Goal: Transaction & Acquisition: Purchase product/service

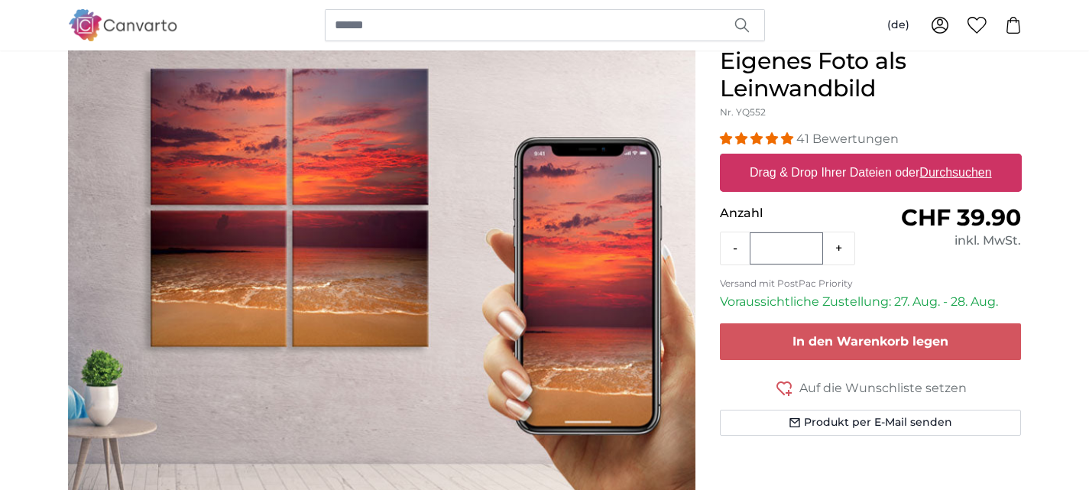
scroll to position [128, 0]
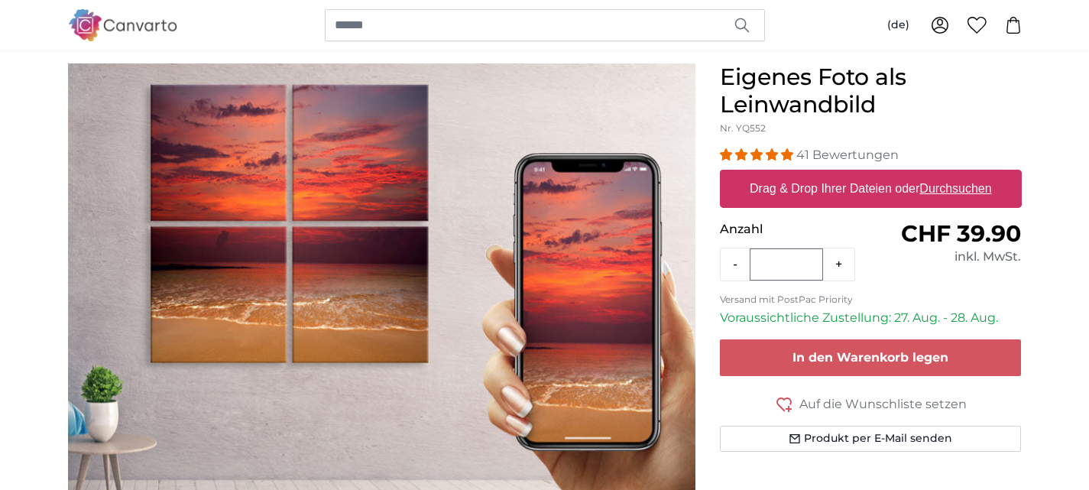
click at [911, 184] on label "Drag & Drop Ihrer Dateien oder Durchsuchen" at bounding box center [871, 189] width 255 height 31
click at [911, 174] on input "Drag & Drop Ihrer Dateien oder Durchsuchen" at bounding box center [871, 172] width 302 height 5
type input "**********"
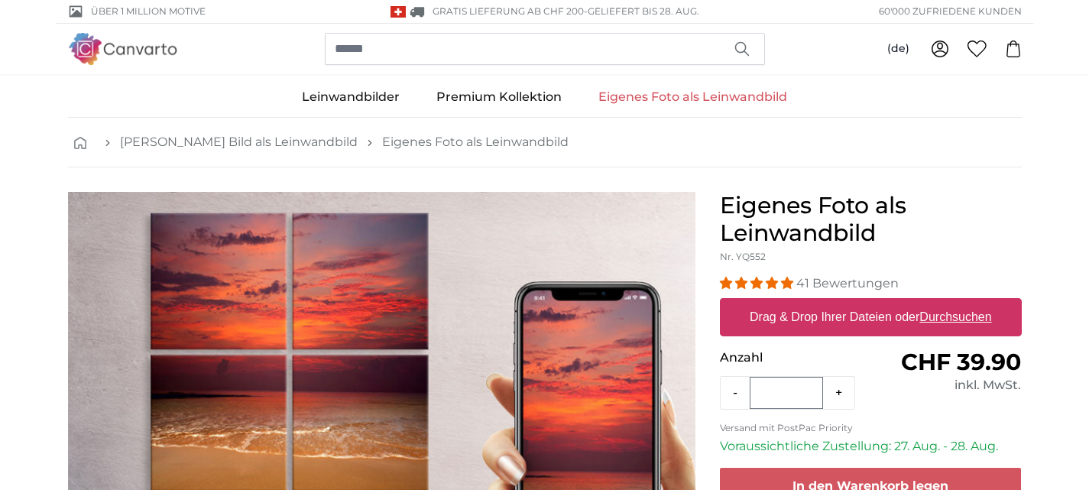
click at [877, 316] on label "Drag & Drop Ihrer Dateien oder Durchsuchen" at bounding box center [871, 317] width 255 height 31
click at [877, 303] on input "Drag & Drop Ihrer Dateien oder Durchsuchen" at bounding box center [871, 300] width 302 height 5
type input "**********"
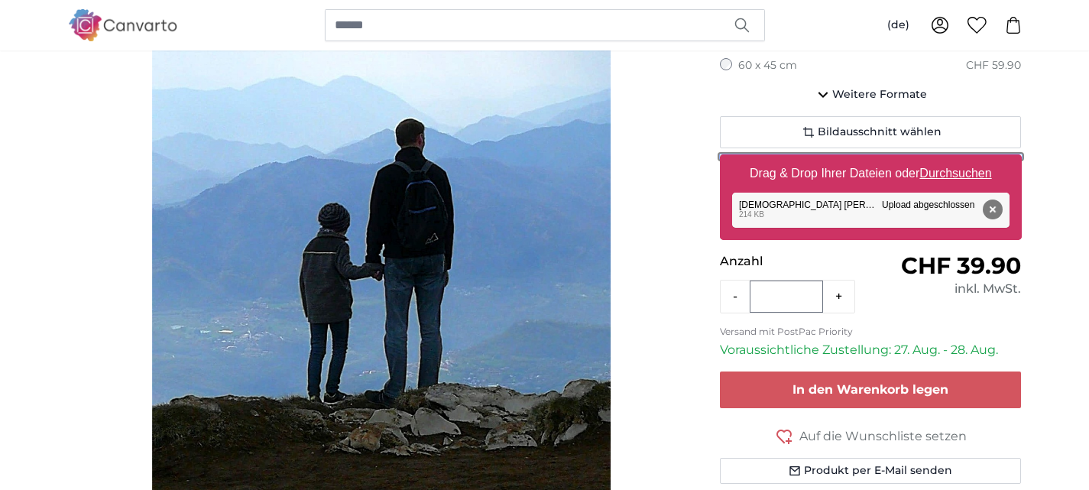
scroll to position [255, 0]
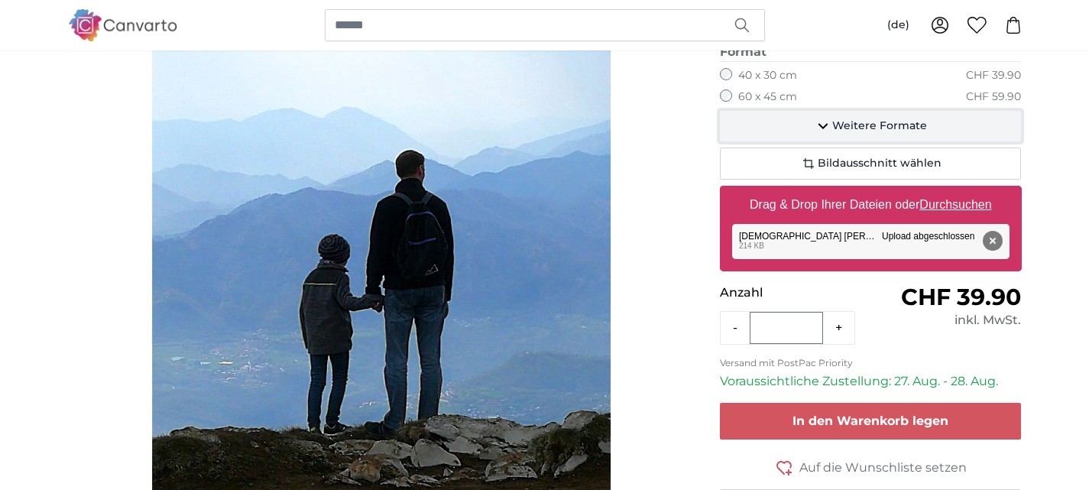
click at [865, 132] on span "Weitere Formate" at bounding box center [879, 125] width 95 height 15
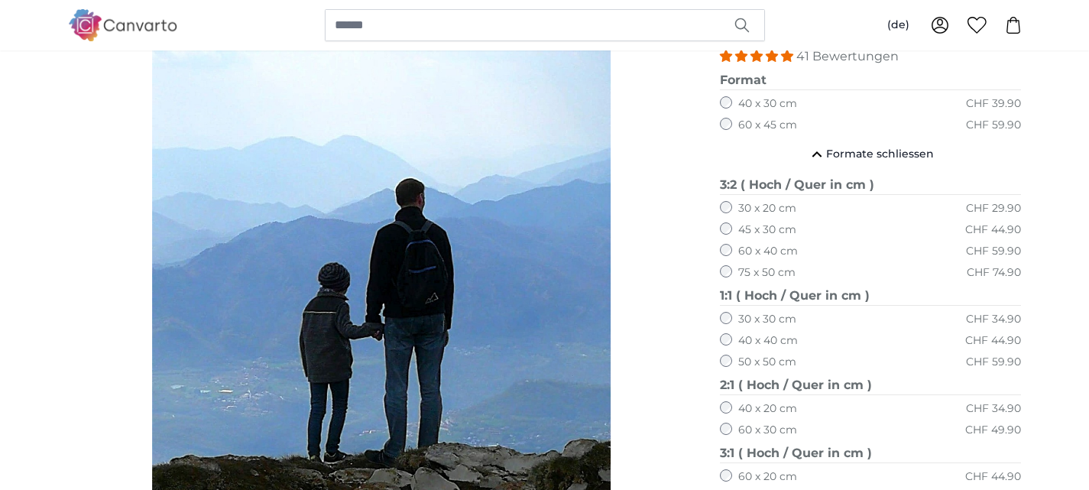
scroll to position [222, 0]
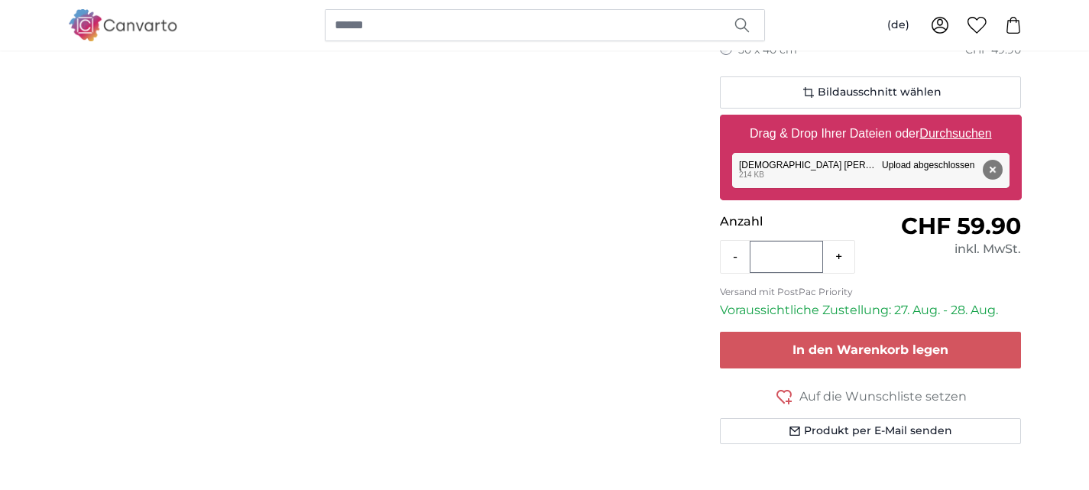
scroll to position [790, 0]
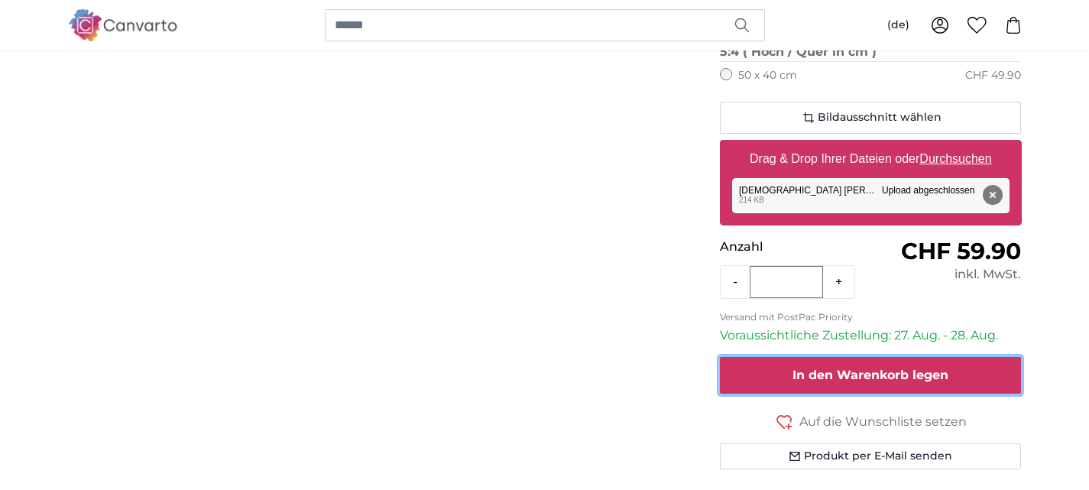
click at [927, 368] on span "In den Warenkorb legen" at bounding box center [871, 375] width 156 height 15
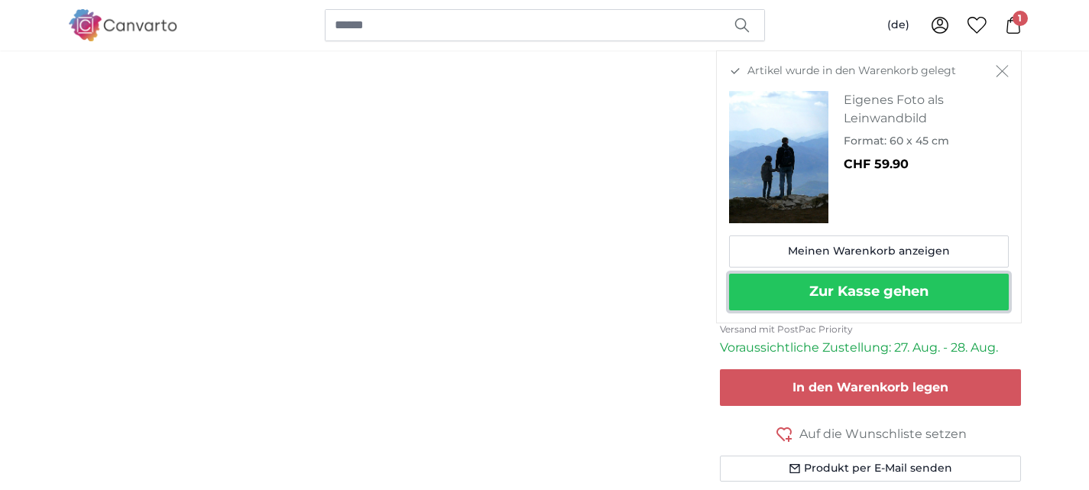
click at [902, 293] on button "Zur Kasse gehen" at bounding box center [869, 292] width 280 height 37
